Goal: Information Seeking & Learning: Check status

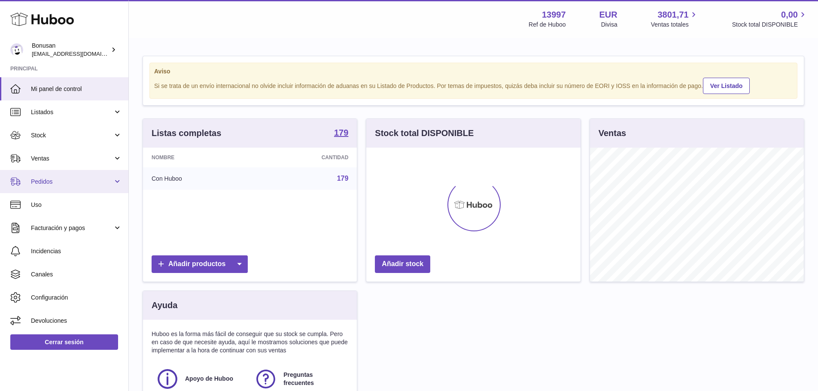
scroll to position [134, 214]
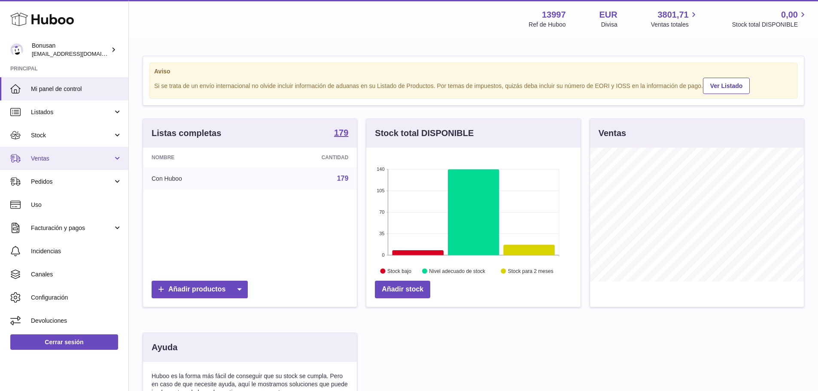
click at [55, 162] on span "Ventas" at bounding box center [72, 159] width 82 height 8
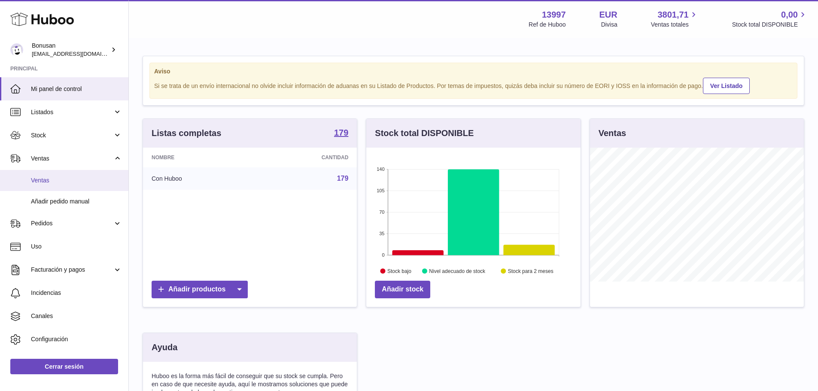
click at [52, 183] on span "Ventas" at bounding box center [76, 181] width 91 height 8
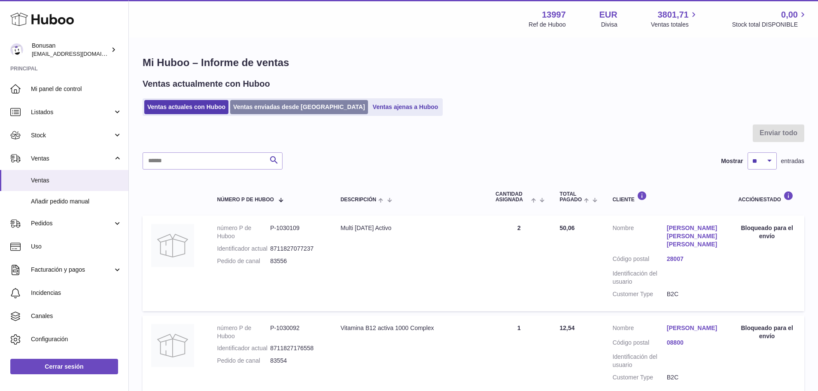
click at [263, 107] on link "Ventas enviadas desde [GEOGRAPHIC_DATA]" at bounding box center [299, 107] width 138 height 14
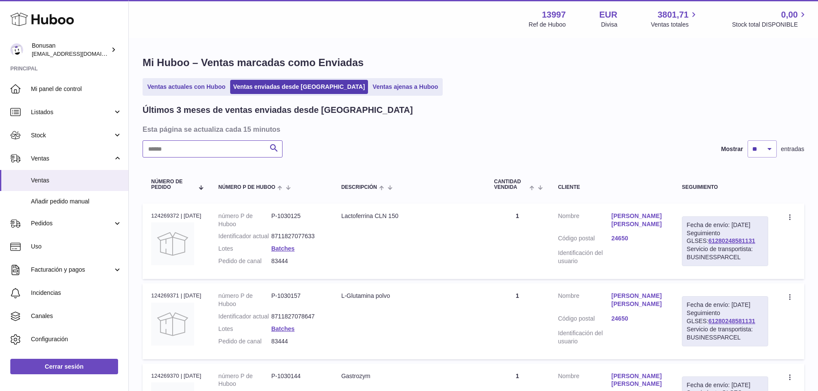
click at [251, 147] on input "text" at bounding box center [213, 148] width 140 height 17
paste input "**********"
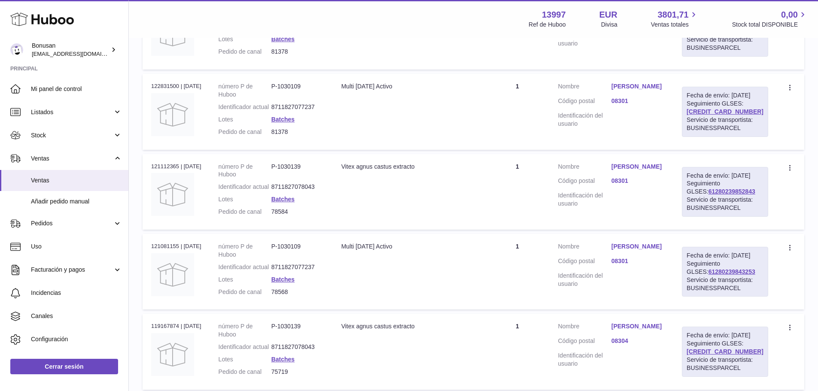
scroll to position [215, 0]
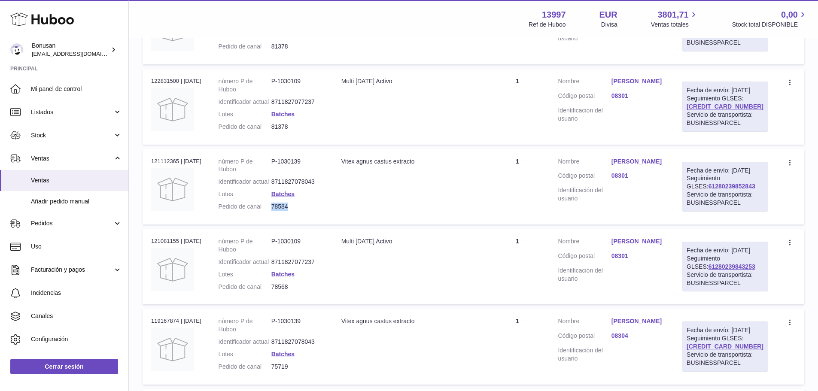
drag, startPoint x: 298, startPoint y: 250, endPoint x: 277, endPoint y: 249, distance: 21.1
click at [277, 211] on dd "78584" at bounding box center [297, 207] width 53 height 8
copy dd "78584"
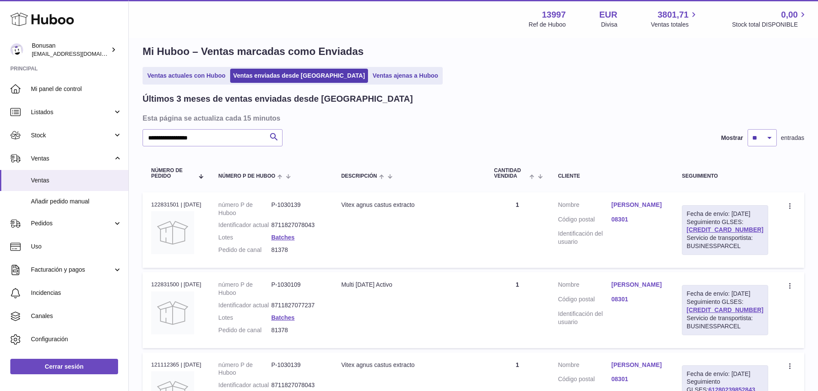
scroll to position [0, 0]
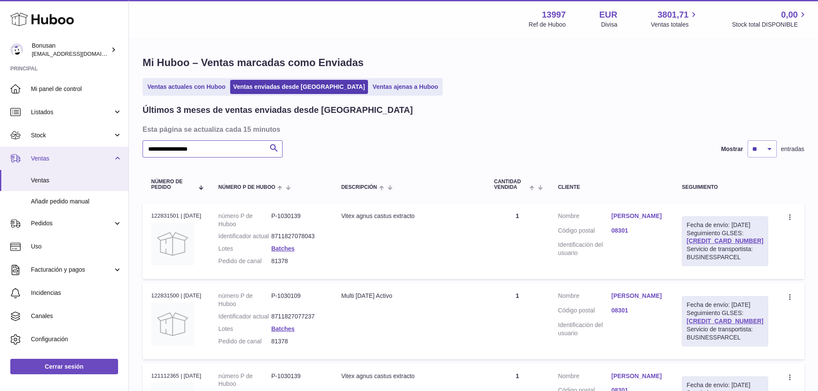
drag, startPoint x: 220, startPoint y: 149, endPoint x: 98, endPoint y: 162, distance: 122.7
click at [83, 159] on div "Huboo Bonusan [EMAIL_ADDRESS][DOMAIN_NAME] Principal Mi panel de control Listad…" at bounding box center [409, 376] width 818 height 752
paste input "*"
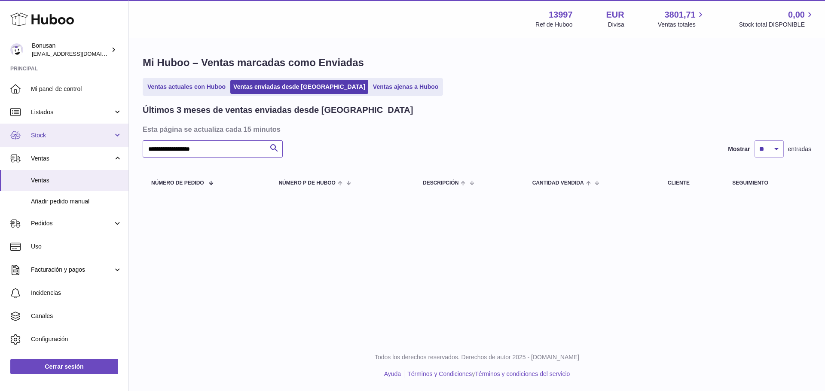
drag, startPoint x: 220, startPoint y: 149, endPoint x: 104, endPoint y: 142, distance: 115.7
click at [104, 142] on div "Huboo Bonusan [EMAIL_ADDRESS][DOMAIN_NAME] Principal Mi panel de control Listad…" at bounding box center [412, 195] width 825 height 391
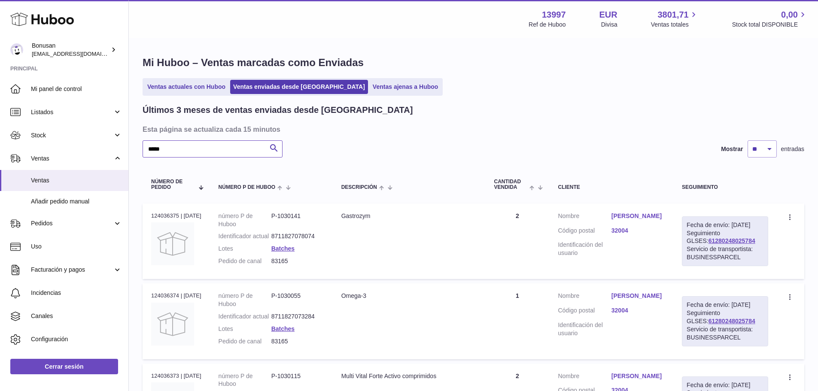
type input "*****"
drag, startPoint x: 756, startPoint y: 249, endPoint x: 700, endPoint y: 252, distance: 55.9
click at [700, 252] on div "Fecha de envío: [DATE] Seguimiento GLSES: 61280248025784 Servicio de transporti…" at bounding box center [725, 241] width 86 height 50
copy link "61280248025784"
drag, startPoint x: 296, startPoint y: 272, endPoint x: 274, endPoint y: 271, distance: 21.9
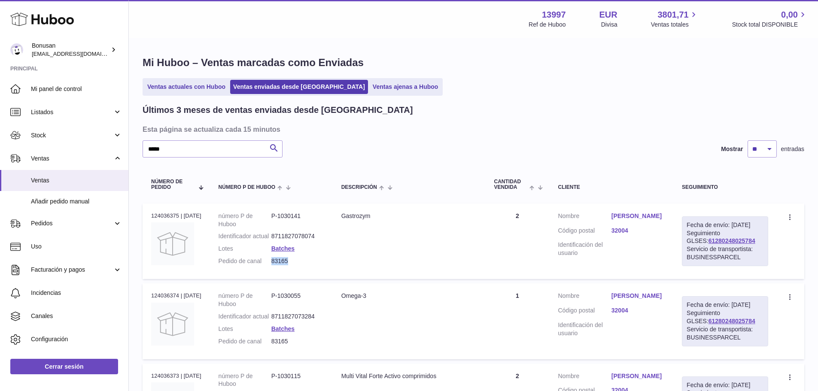
click at [274, 265] on dd "83165" at bounding box center [297, 261] width 53 height 8
copy dd "83165"
click at [637, 218] on link "[PERSON_NAME]" at bounding box center [638, 216] width 53 height 8
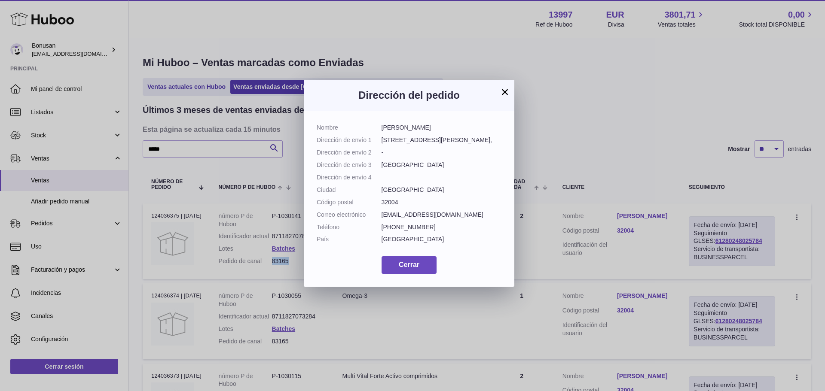
drag, startPoint x: 432, startPoint y: 129, endPoint x: 380, endPoint y: 130, distance: 52.4
click at [380, 130] on dl "Nombre [PERSON_NAME] de envío 1 [STREET_ADDRESS][PERSON_NAME], Dirección de env…" at bounding box center [409, 186] width 185 height 124
copy dl "[PERSON_NAME]"
